Goal: Entertainment & Leisure: Consume media (video, audio)

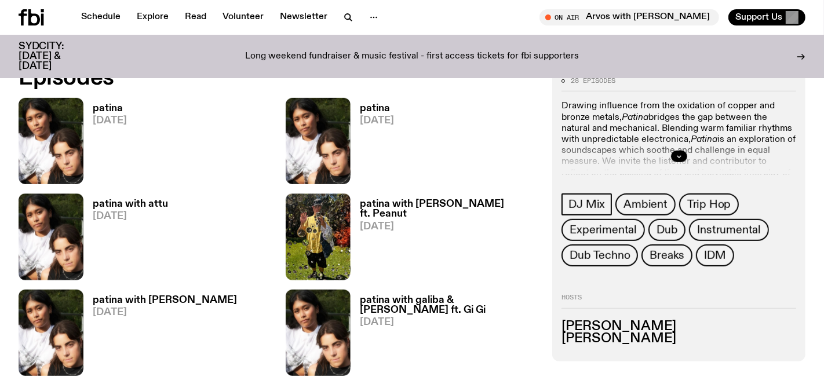
scroll to position [562, 0]
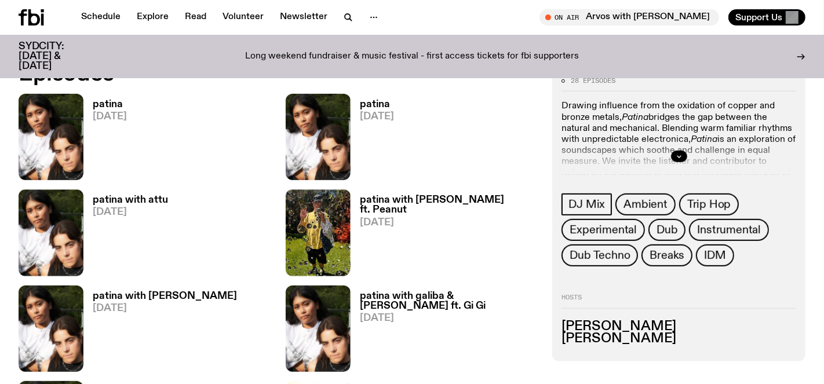
click at [126, 118] on span "[DATE]" at bounding box center [110, 117] width 34 height 10
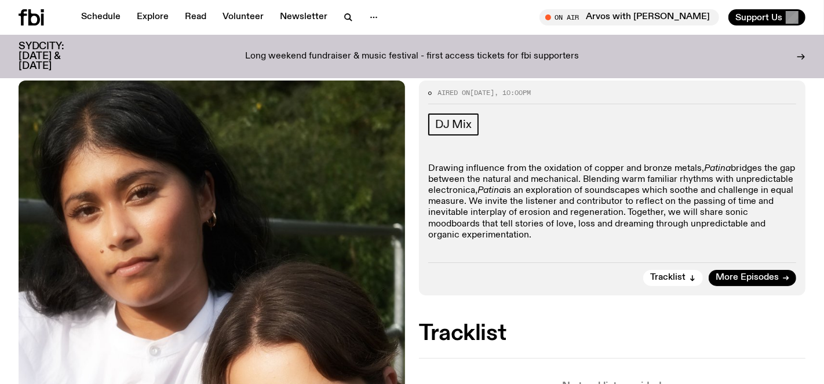
scroll to position [142, 0]
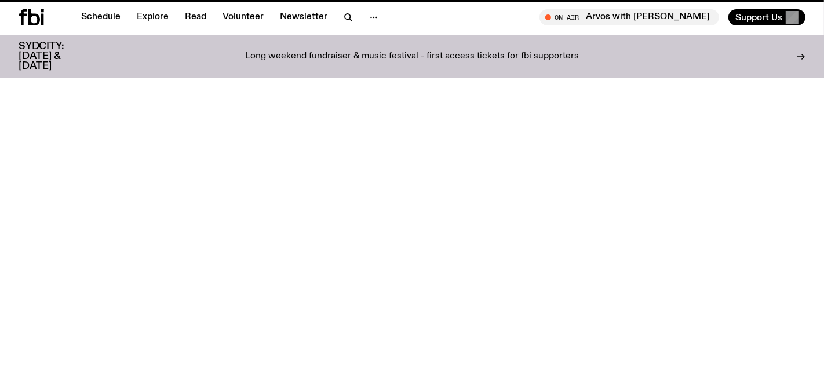
scroll to position [562, 0]
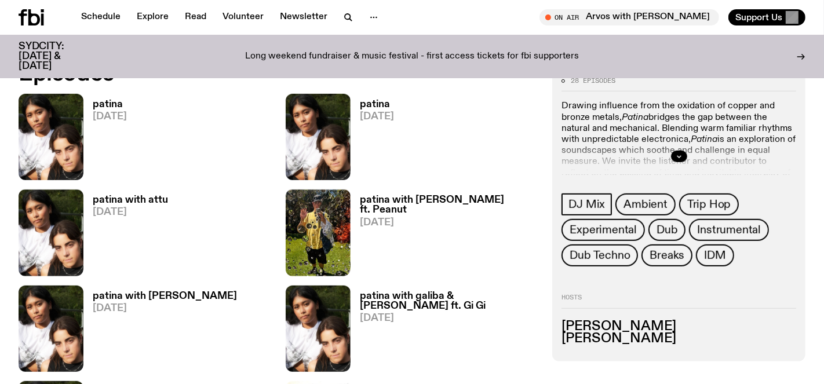
click at [384, 106] on h3 "patina" at bounding box center [377, 105] width 34 height 10
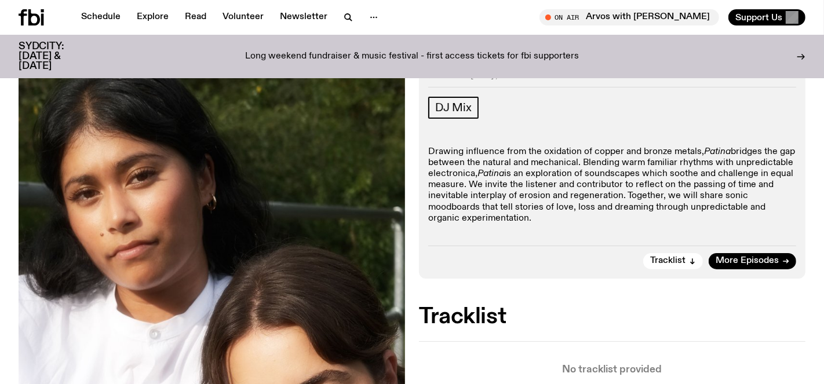
scroll to position [146, 0]
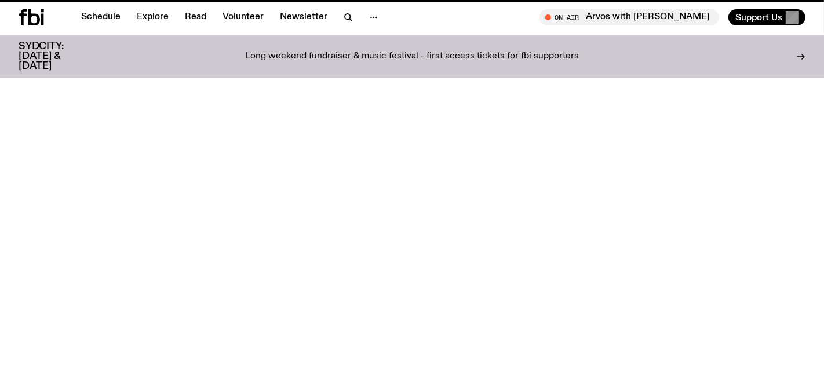
scroll to position [562, 0]
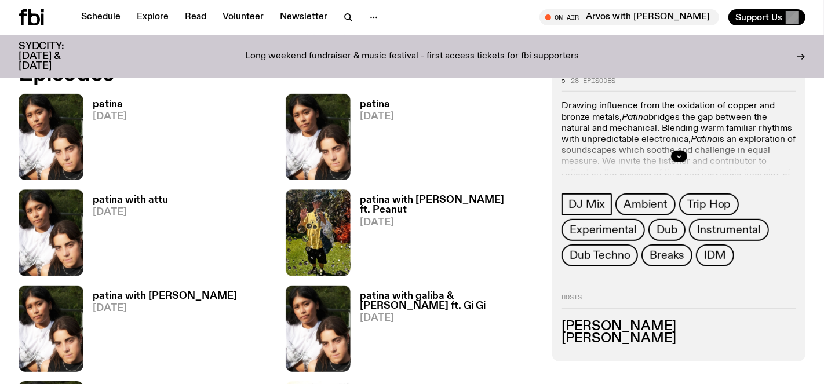
click at [126, 202] on h3 "patina with attu" at bounding box center [130, 200] width 75 height 10
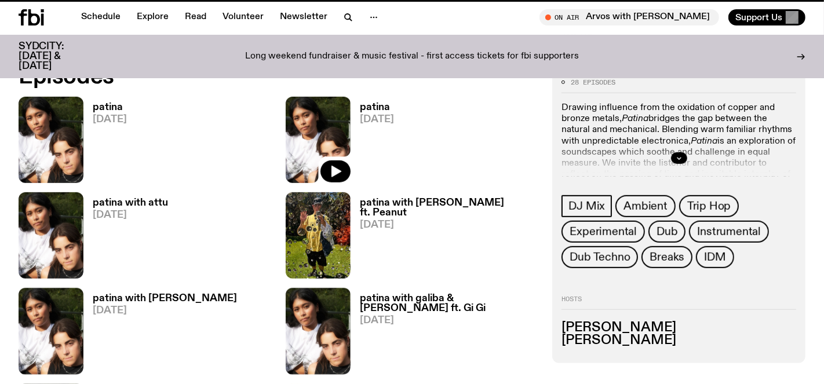
scroll to position [553, 0]
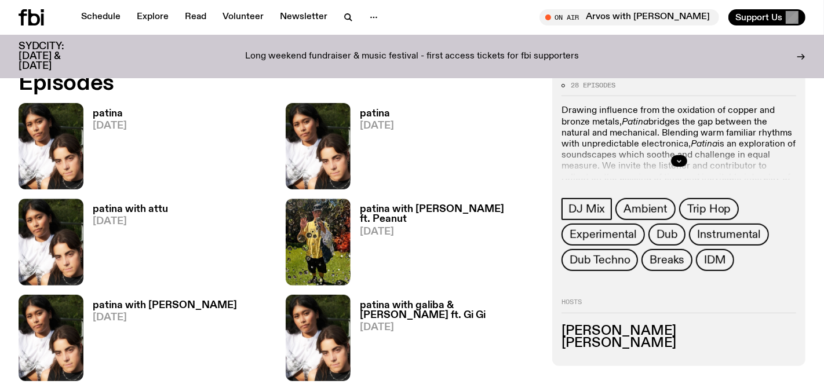
click at [410, 212] on h3 "patina with [PERSON_NAME] ft. Peanut" at bounding box center [449, 215] width 179 height 20
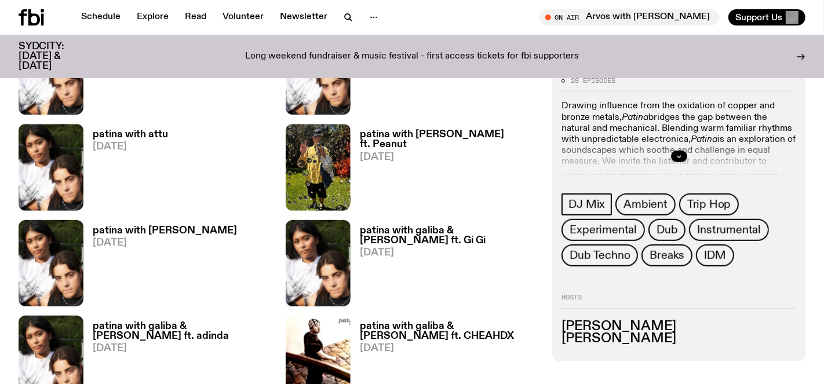
scroll to position [634, 0]
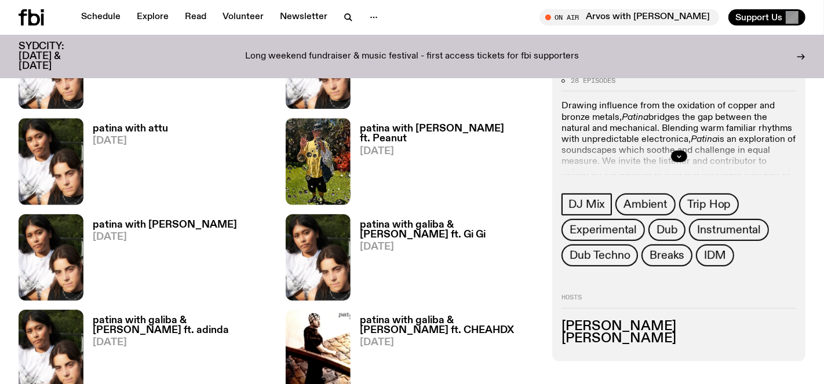
click at [423, 226] on h3 "patina with galiba & [PERSON_NAME] ft. Gi Gi" at bounding box center [449, 230] width 179 height 20
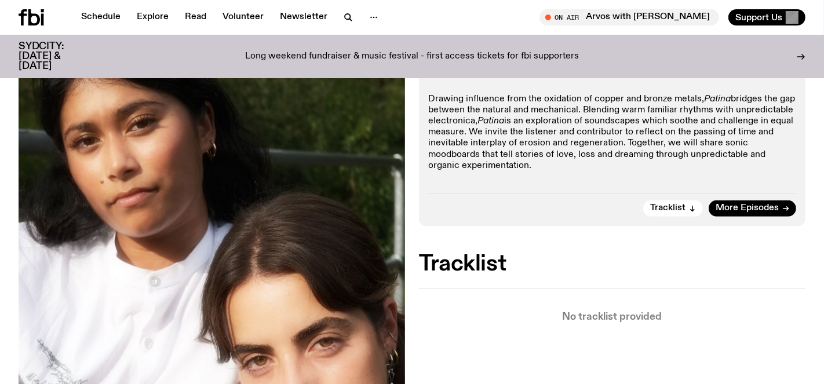
scroll to position [253, 0]
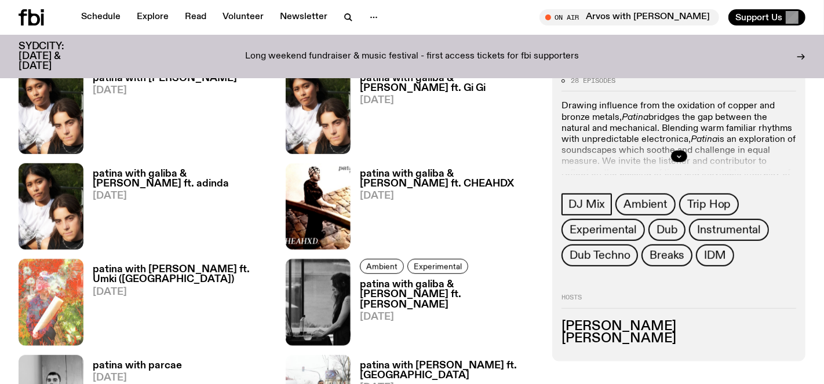
scroll to position [781, 0]
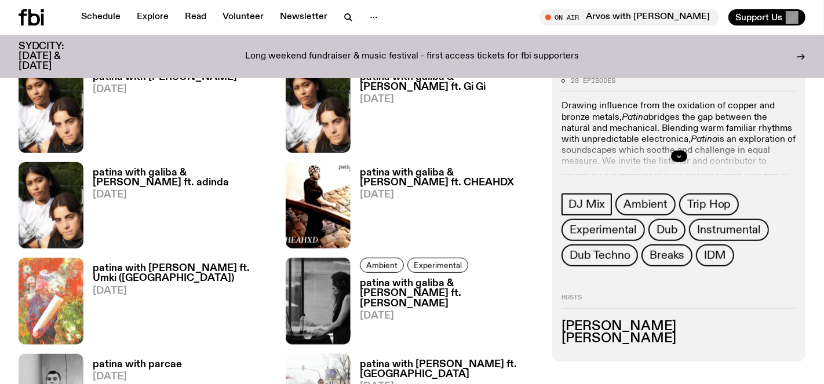
click at [416, 179] on h3 "patina with galiba & [PERSON_NAME] ft. CHEAHDX" at bounding box center [449, 178] width 179 height 20
